Goal: Task Accomplishment & Management: Manage account settings

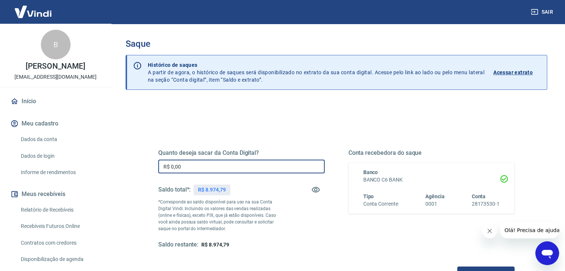
click at [263, 166] on input "R$ 0,00" at bounding box center [241, 167] width 166 height 14
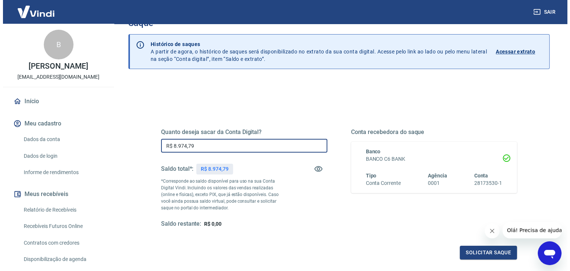
scroll to position [37, 0]
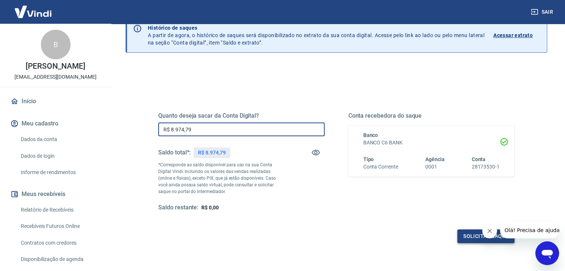
type input "R$ 8.974,79"
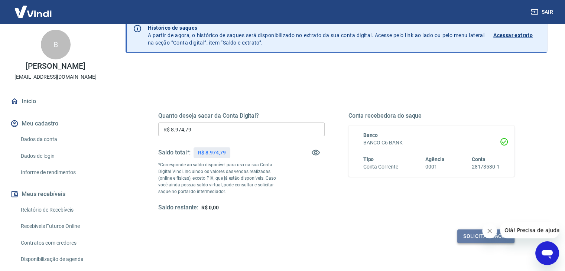
click at [462, 232] on button "Solicitar saque" at bounding box center [485, 236] width 57 height 14
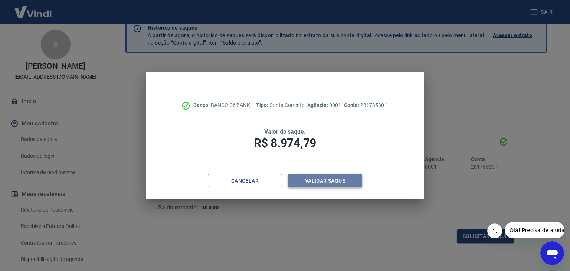
click at [351, 181] on button "Validar saque" at bounding box center [325, 181] width 74 height 14
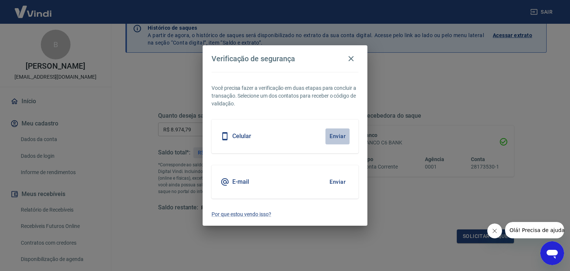
click at [341, 142] on button "Enviar" at bounding box center [338, 136] width 24 height 16
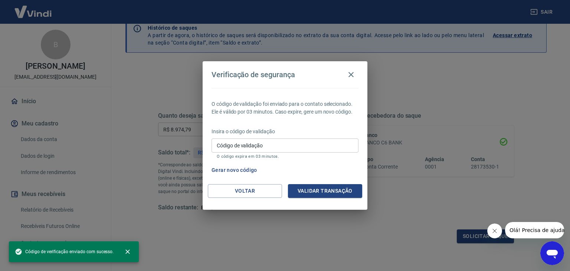
click at [338, 143] on input "Código de validação" at bounding box center [285, 145] width 147 height 14
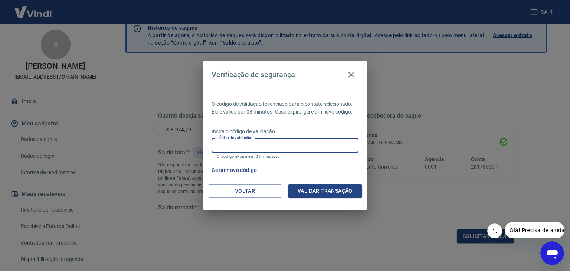
click at [301, 145] on input "Código de validação" at bounding box center [285, 145] width 147 height 14
type input "787087"
click at [308, 187] on button "Validar transação" at bounding box center [325, 191] width 74 height 14
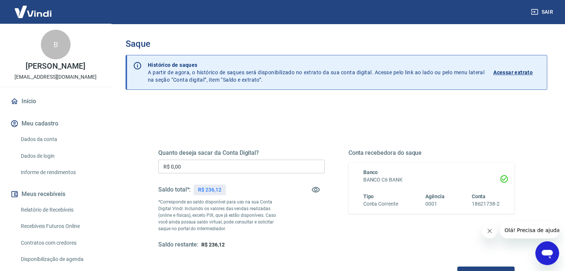
click at [248, 166] on input "R$ 0,00" at bounding box center [241, 167] width 166 height 14
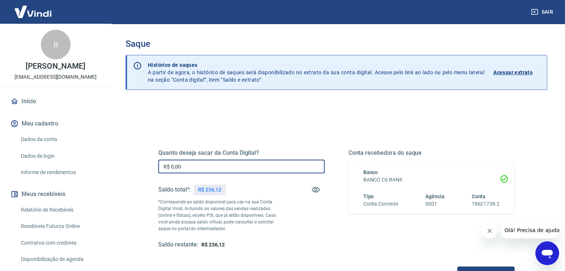
click at [248, 166] on input "R$ 0,00" at bounding box center [241, 167] width 166 height 14
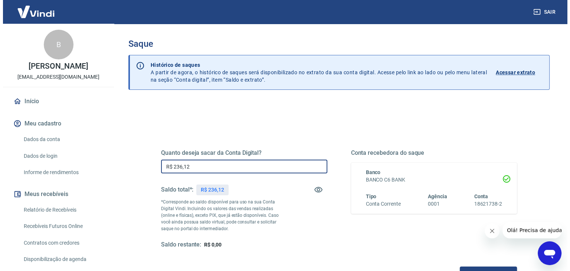
scroll to position [37, 0]
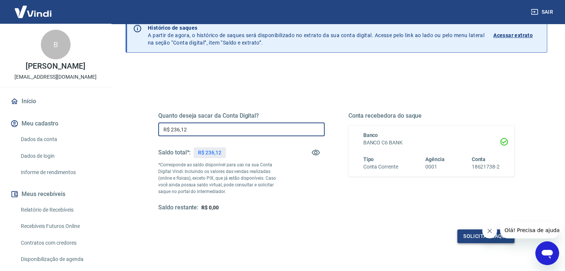
type input "R$ 236,12"
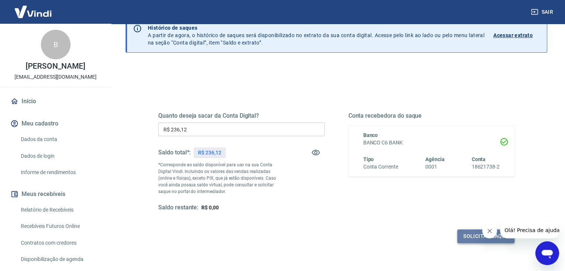
click at [465, 230] on button "Solicitar saque" at bounding box center [485, 236] width 57 height 14
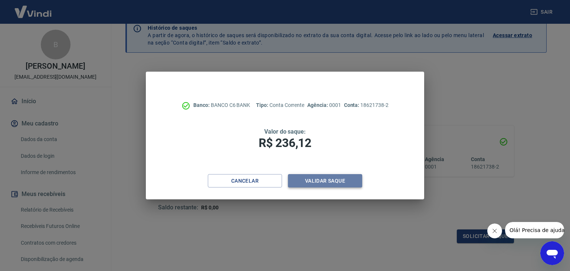
click at [326, 176] on button "Validar saque" at bounding box center [325, 181] width 74 height 14
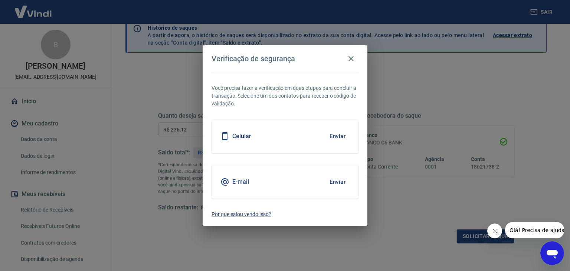
click at [341, 135] on button "Enviar" at bounding box center [338, 136] width 24 height 16
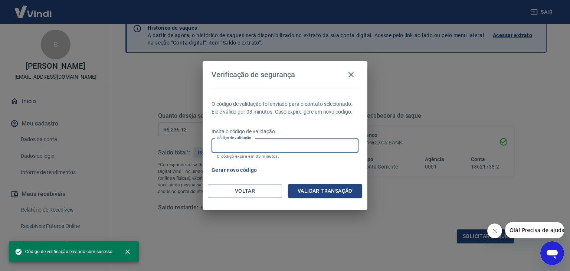
click at [263, 144] on input "Código de validação" at bounding box center [285, 145] width 147 height 14
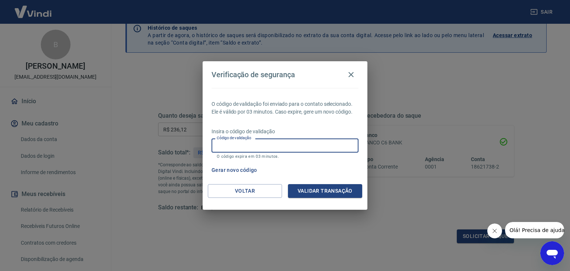
click at [298, 143] on input "Código de validação" at bounding box center [285, 145] width 147 height 14
type input "337101"
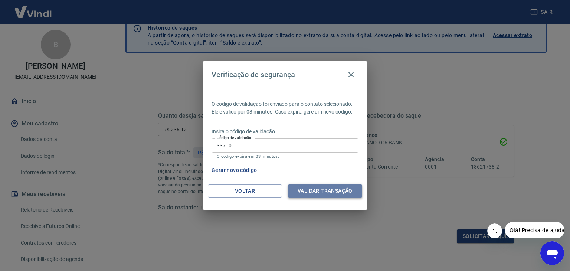
click at [312, 187] on button "Validar transação" at bounding box center [325, 191] width 74 height 14
